Goal: Navigation & Orientation: Find specific page/section

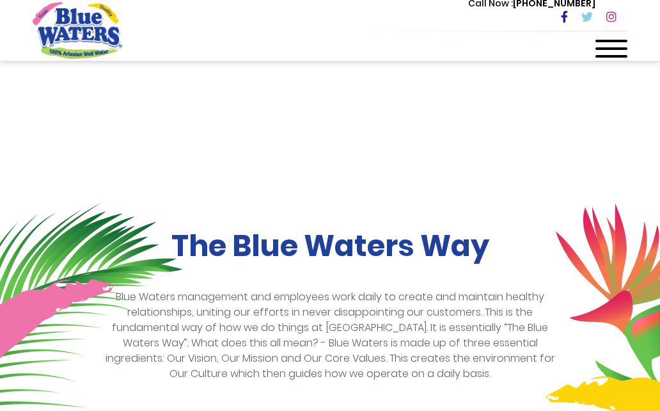
scroll to position [128, 0]
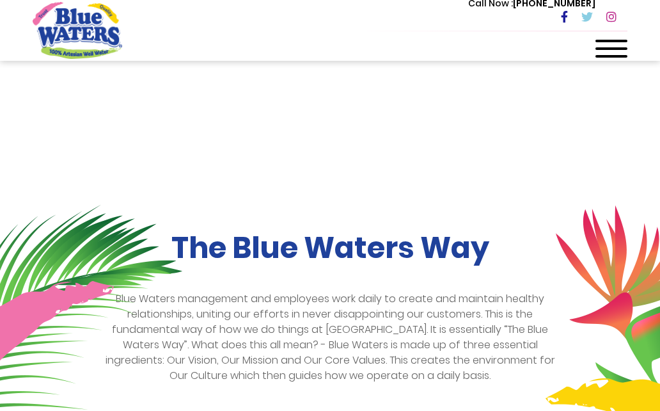
click at [620, 49] on span at bounding box center [612, 48] width 32 height 3
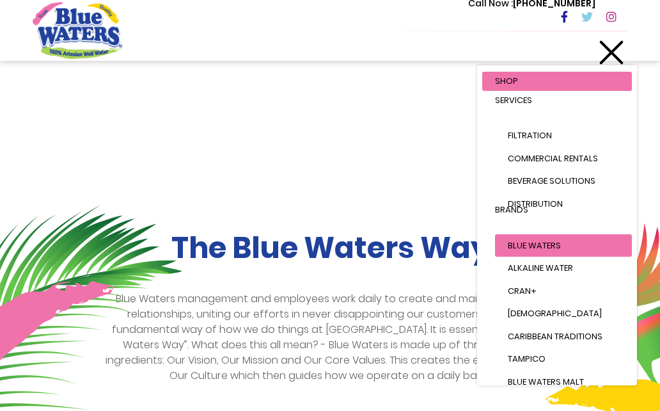
click at [530, 246] on span "Blue Waters" at bounding box center [534, 245] width 53 height 12
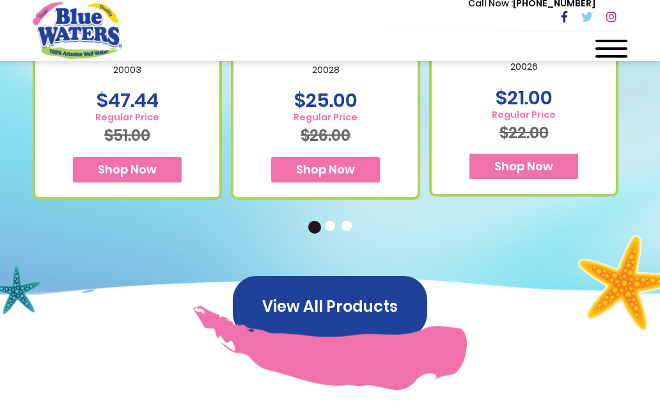
scroll to position [1024, 0]
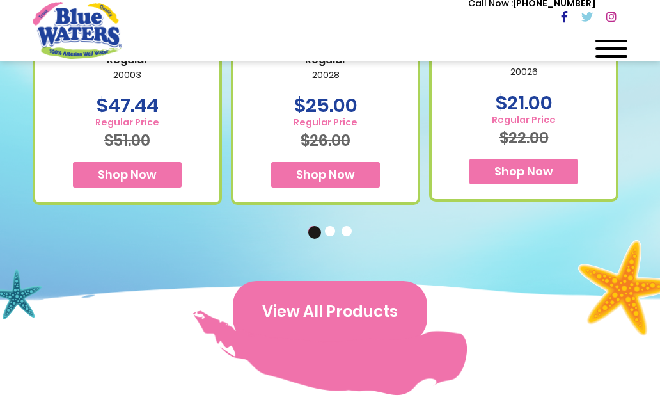
click at [290, 283] on button "View All Products" at bounding box center [330, 311] width 195 height 61
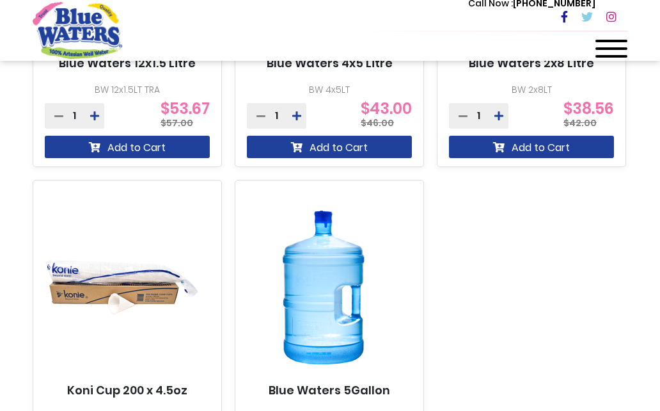
scroll to position [1152, 0]
